Goal: Information Seeking & Learning: Understand process/instructions

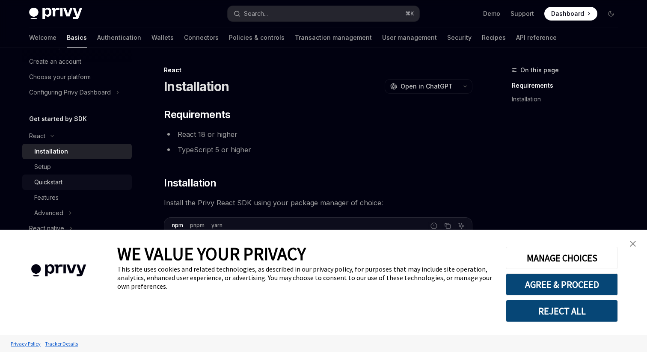
scroll to position [39, 0]
click at [74, 183] on div "Quickstart" at bounding box center [80, 181] width 92 height 10
type textarea "*"
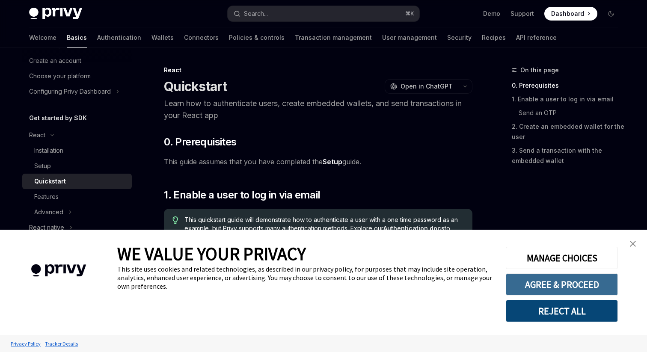
click at [551, 286] on button "AGREE & PROCEED" at bounding box center [562, 284] width 112 height 22
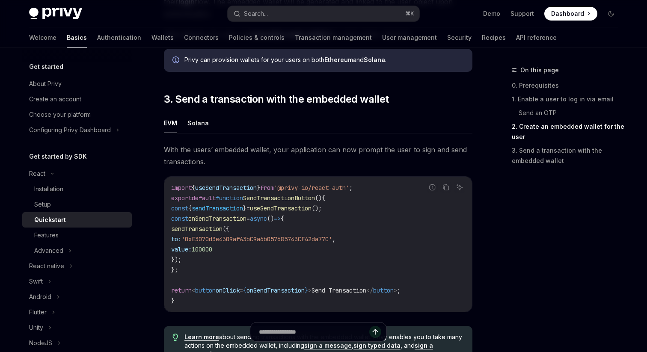
scroll to position [705, 0]
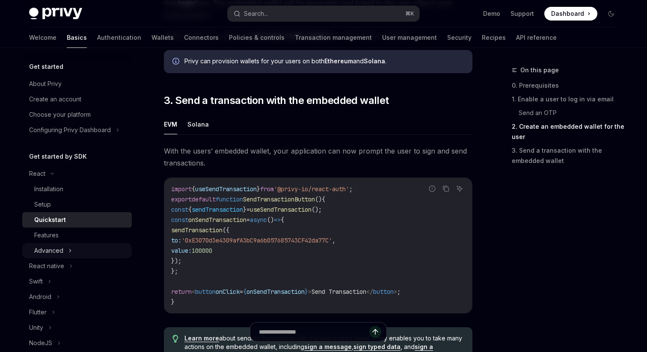
click at [61, 254] on div "Advanced" at bounding box center [48, 251] width 29 height 10
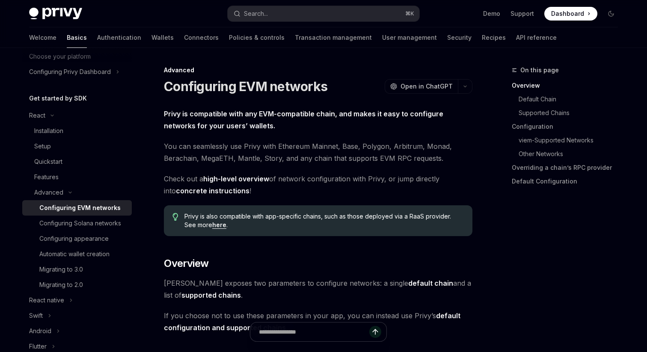
scroll to position [64, 0]
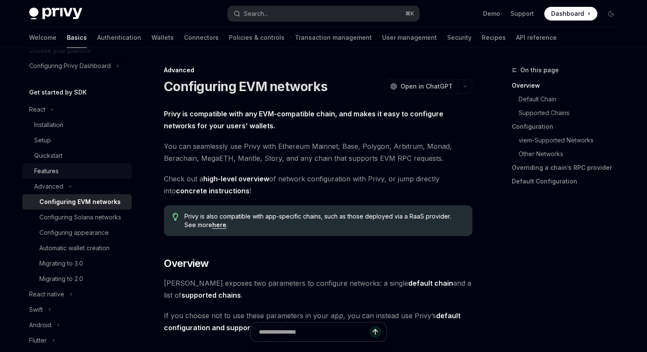
click at [57, 171] on div "Features" at bounding box center [46, 171] width 24 height 10
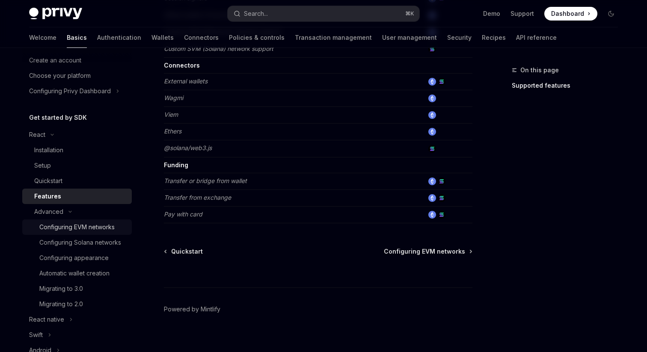
scroll to position [36, 0]
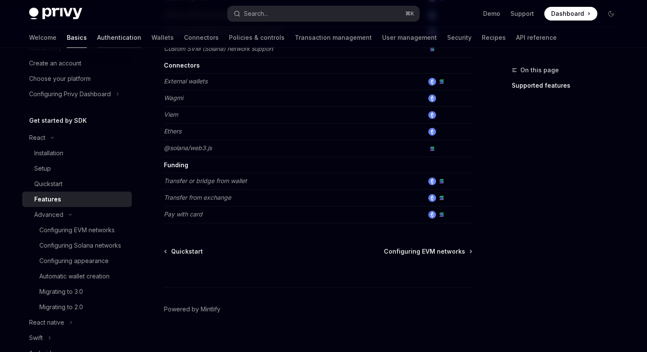
click at [97, 34] on link "Authentication" at bounding box center [119, 37] width 44 height 21
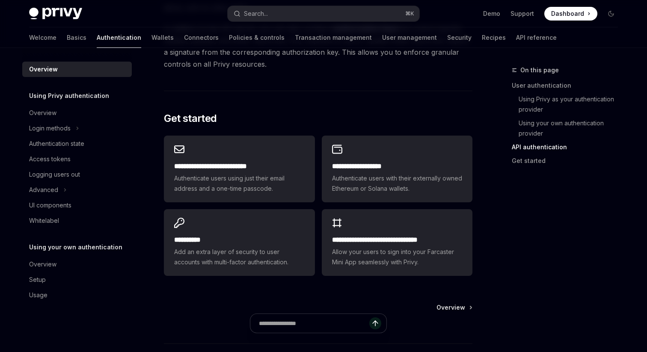
scroll to position [733, 0]
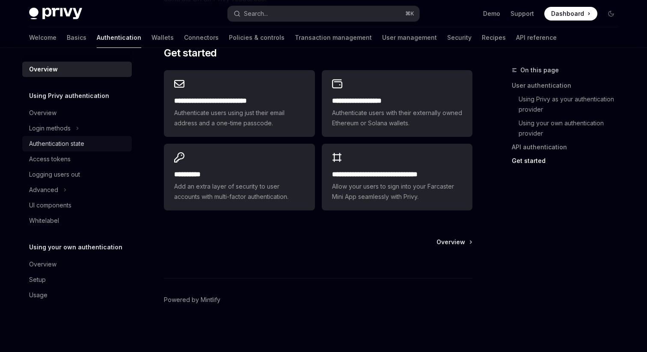
click at [65, 145] on div "Authentication state" at bounding box center [56, 144] width 55 height 10
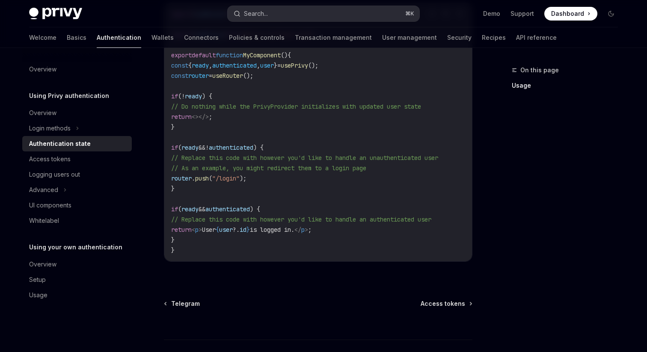
scroll to position [314, 0]
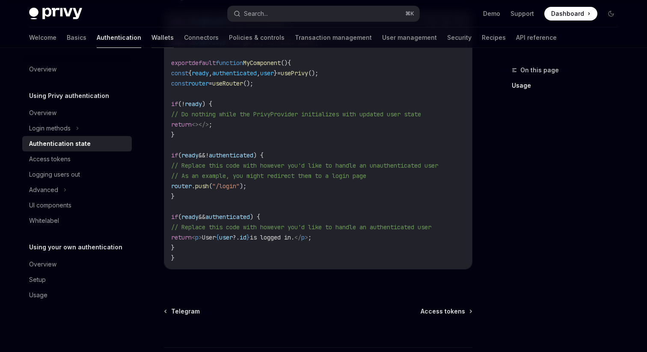
click at [151, 45] on link "Wallets" at bounding box center [162, 37] width 22 height 21
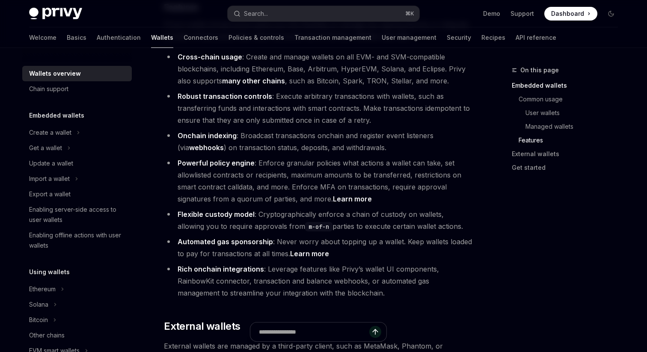
scroll to position [1063, 0]
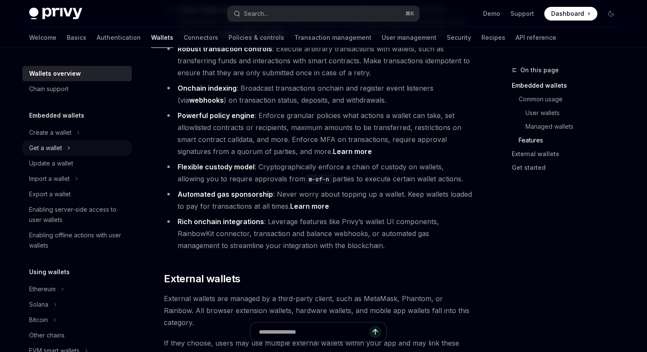
click at [62, 146] on div "Get a wallet" at bounding box center [45, 148] width 33 height 10
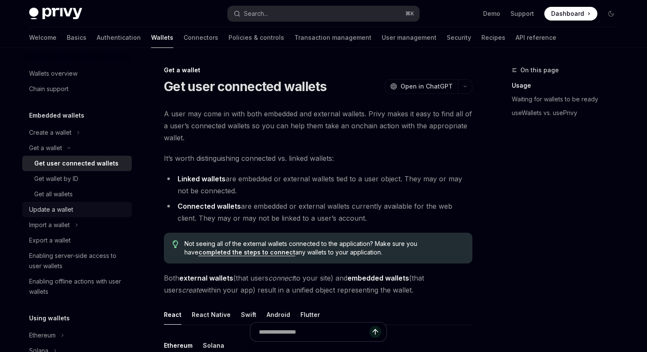
click at [61, 214] on div "Update a wallet" at bounding box center [51, 210] width 44 height 10
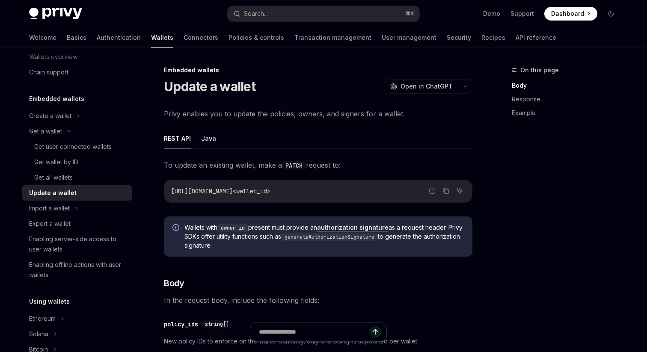
scroll to position [11, 0]
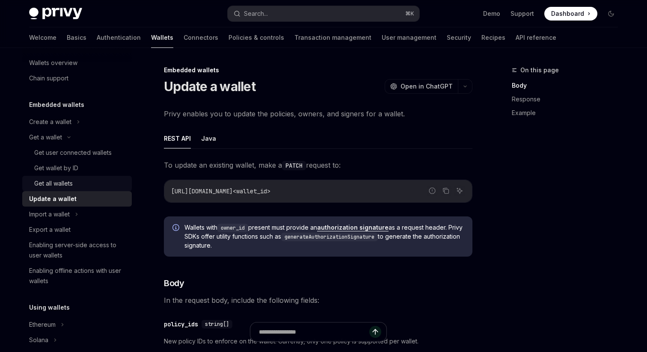
click at [59, 182] on div "Get all wallets" at bounding box center [53, 183] width 39 height 10
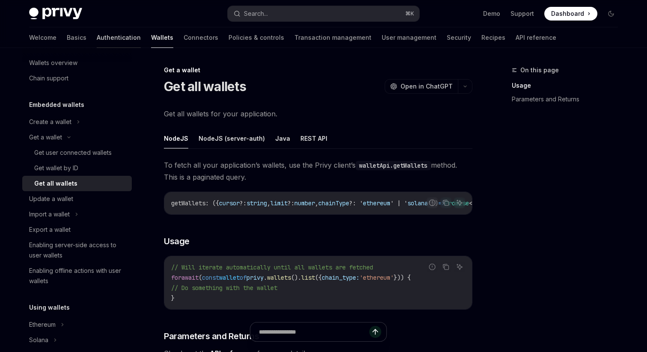
click at [97, 35] on link "Authentication" at bounding box center [119, 37] width 44 height 21
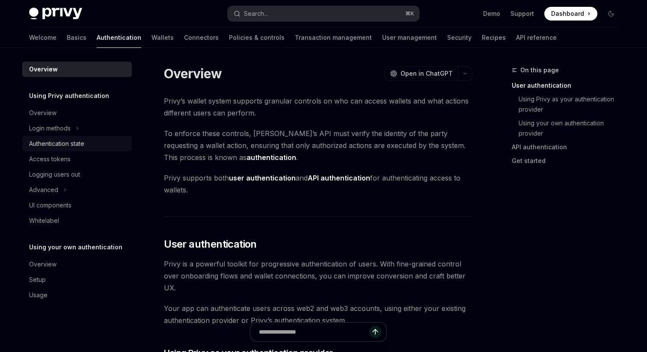
click at [72, 142] on div "Authentication state" at bounding box center [56, 144] width 55 height 10
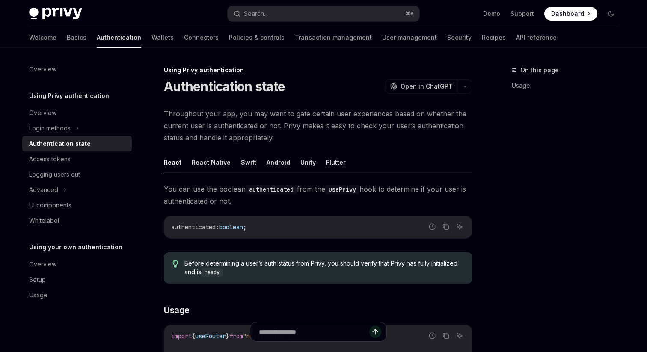
type textarea "*"
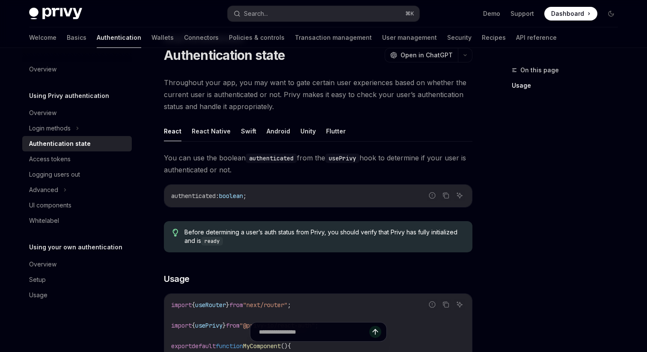
scroll to position [30, 0]
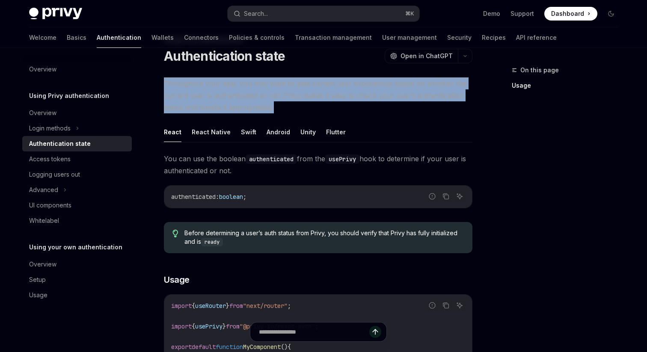
drag, startPoint x: 342, startPoint y: 107, endPoint x: 341, endPoint y: 74, distance: 33.4
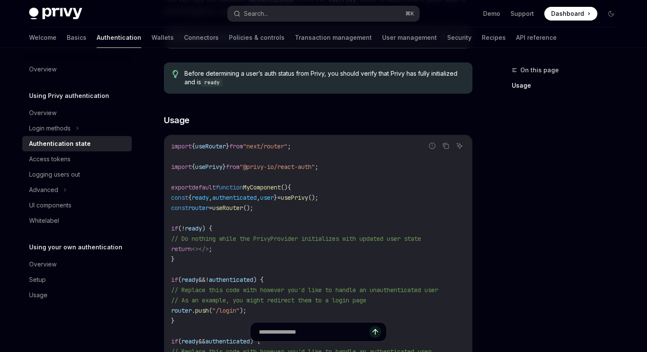
scroll to position [136, 0]
